Goal: Check status: Check status

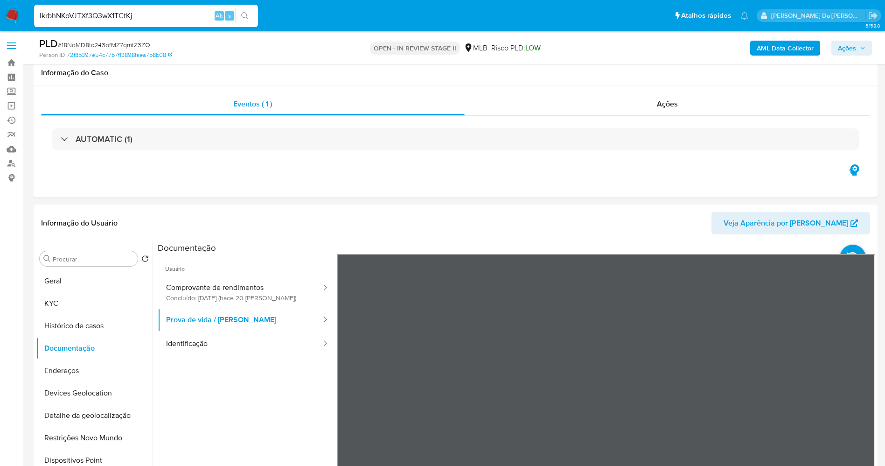
select select "10"
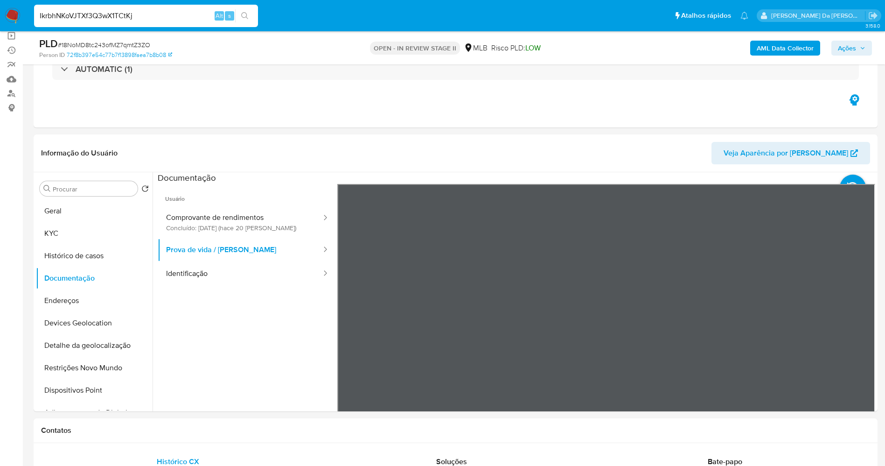
type input "IkrbhNKoVJTXf3Q3wX1TCtKj"
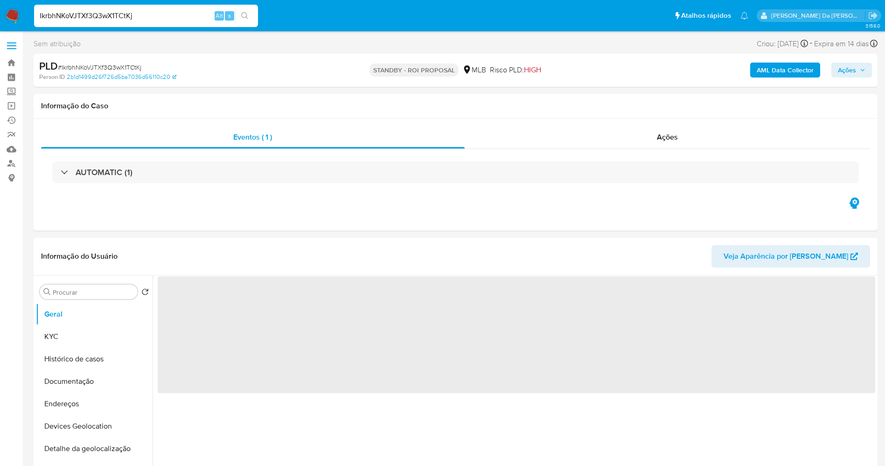
select select "10"
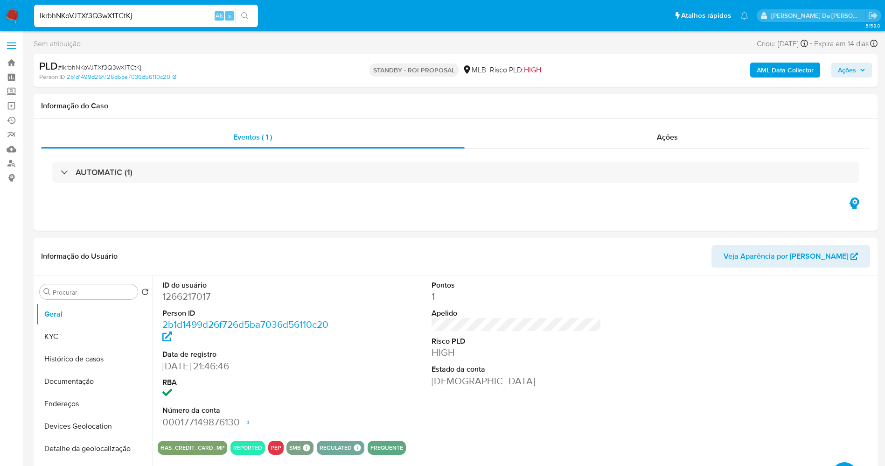
click at [147, 19] on input "IkrbhNKoVJTXf3Q3wX1TCtKj" at bounding box center [146, 16] width 224 height 12
paste input "TOd91f7kj1eSMqlfEw10ocT0"
type input "TOd91f7kj1eSMqlfEw10ocT0"
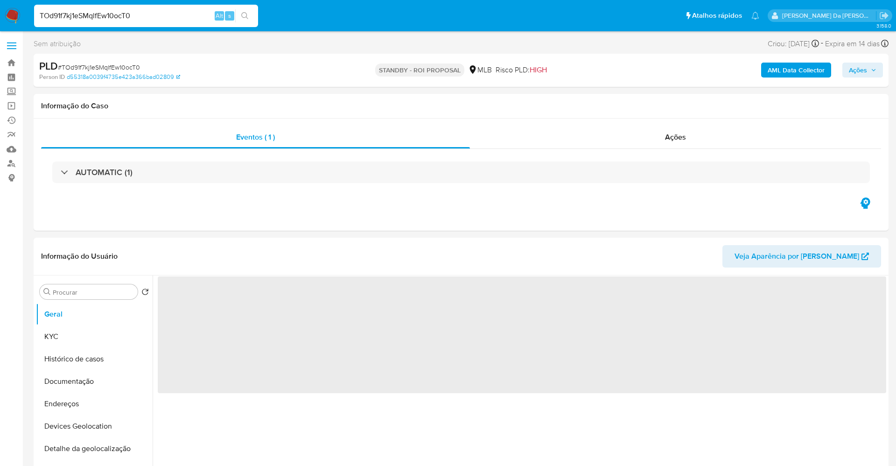
select select "10"
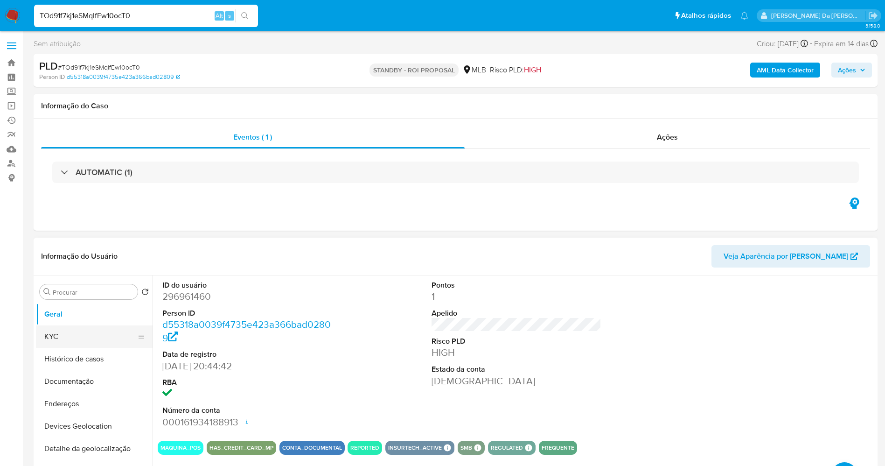
click at [104, 343] on button "KYC" at bounding box center [90, 336] width 109 height 22
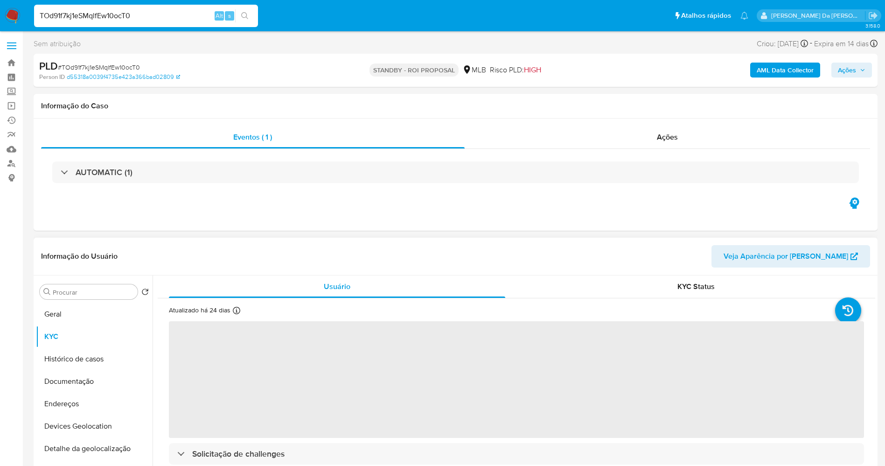
click at [231, 310] on div "Atualizado há 24 [PERSON_NAME] [PERSON_NAME]: [DATE] 17:53:00 Atualizado: [DATE…" at bounding box center [218, 312] width 99 height 12
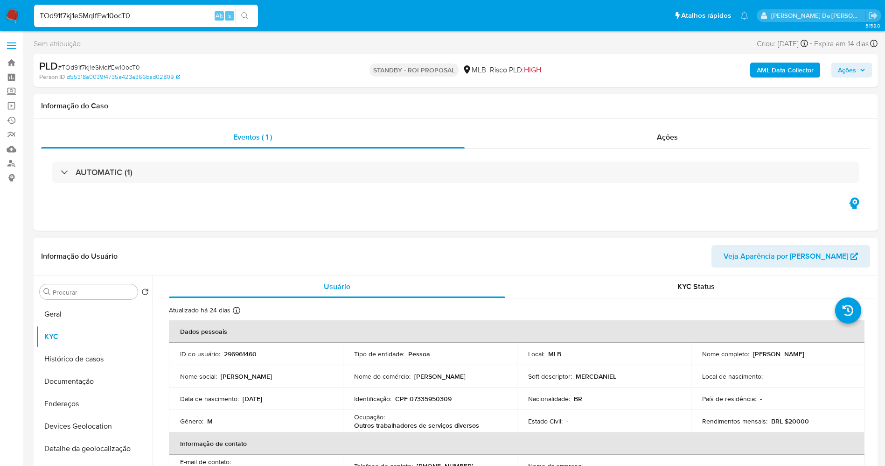
click at [231, 310] on div "Atualizado há 24 [PERSON_NAME] [PERSON_NAME]: [DATE] 17:53:00 Atualizado: [DATE…" at bounding box center [218, 312] width 99 height 12
click at [84, 378] on button "Documentação" at bounding box center [90, 381] width 109 height 22
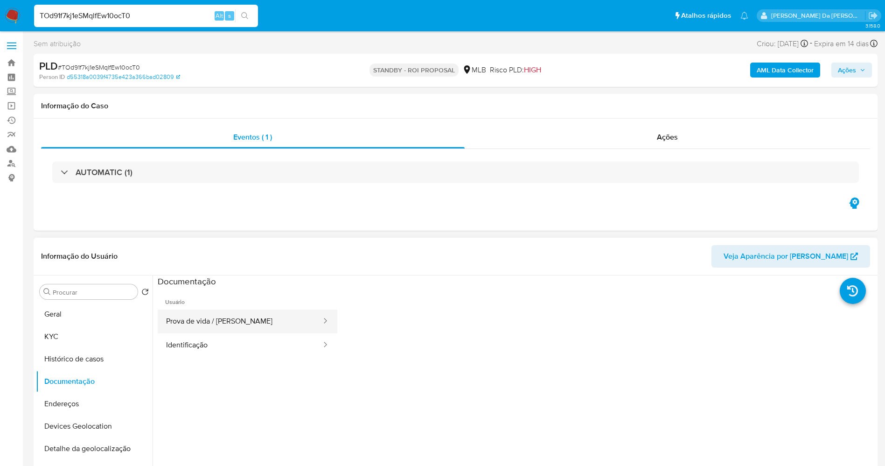
click at [227, 318] on button "Prova de vida / [PERSON_NAME]" at bounding box center [240, 321] width 165 height 24
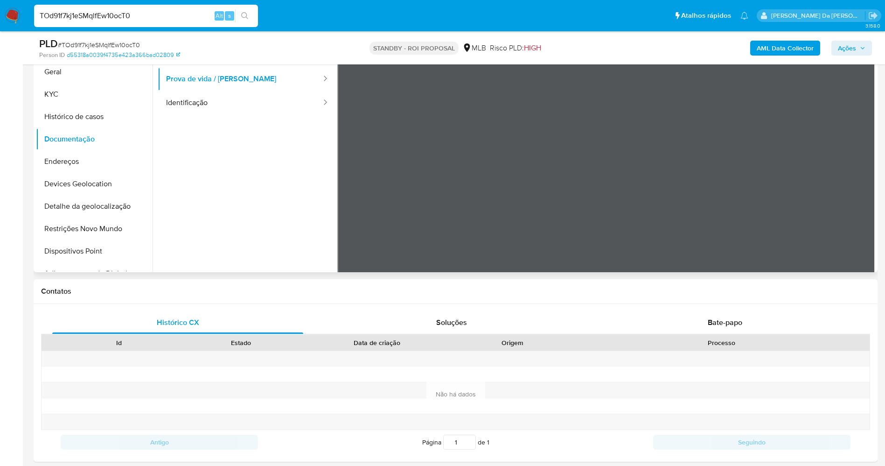
scroll to position [210, 0]
drag, startPoint x: 472, startPoint y: 246, endPoint x: 252, endPoint y: 161, distance: 235.4
click at [252, 161] on ul "Usuário Prova de vida / Selfie Identificação" at bounding box center [248, 178] width 180 height 269
